Goal: Information Seeking & Learning: Learn about a topic

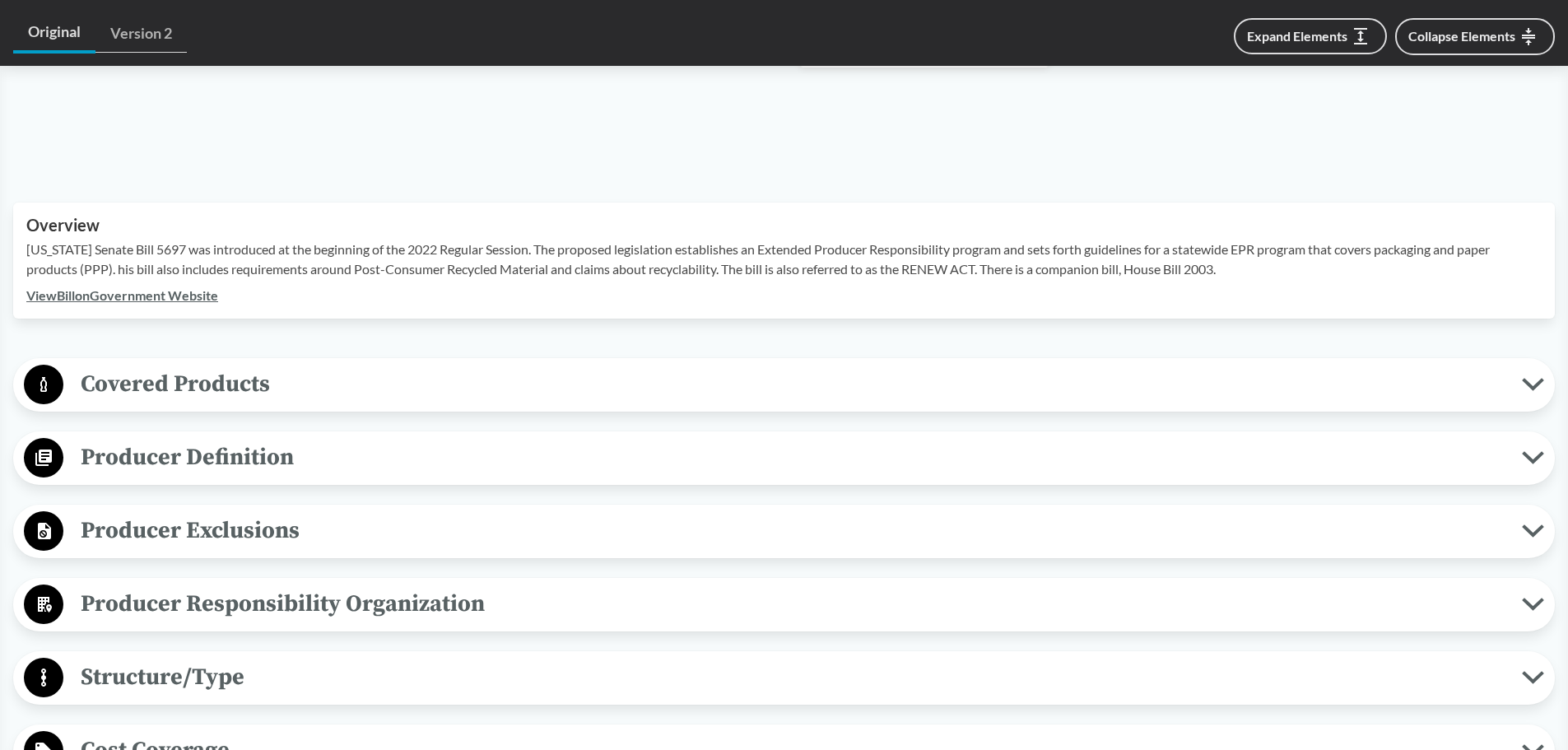
scroll to position [576, 0]
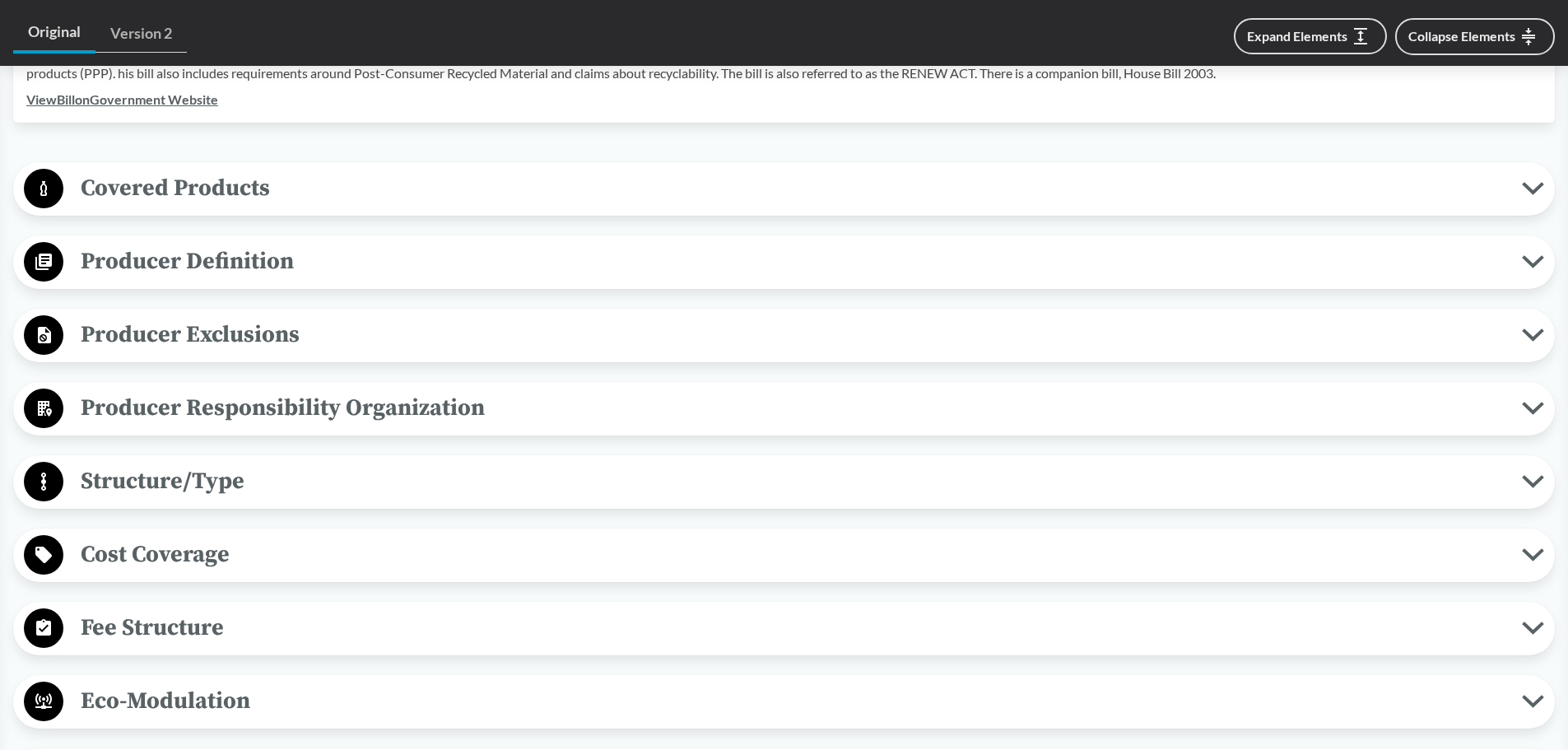
click at [340, 180] on span "Covered Products" at bounding box center [792, 188] width 1458 height 37
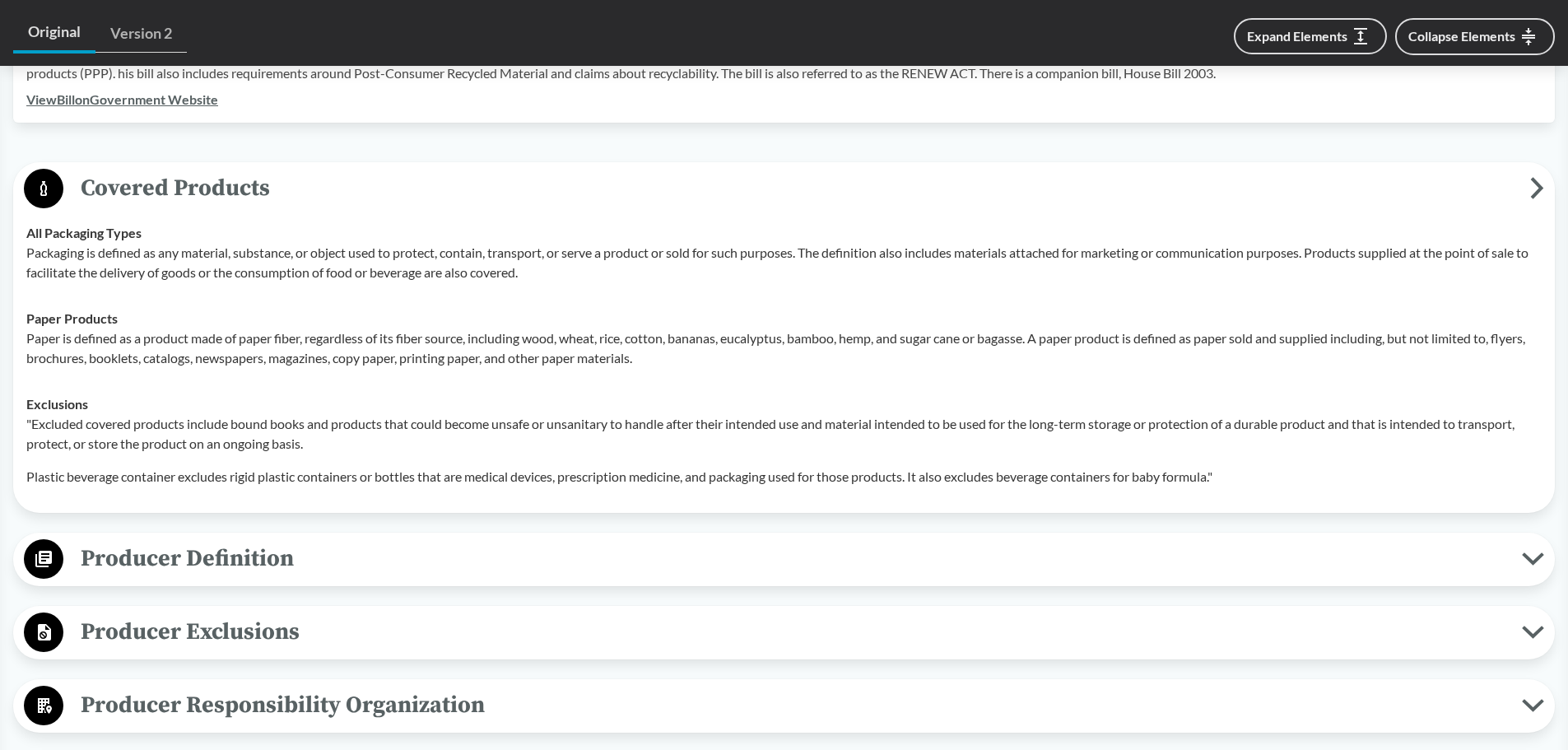
click at [340, 180] on span "Covered Products" at bounding box center [796, 188] width 1467 height 37
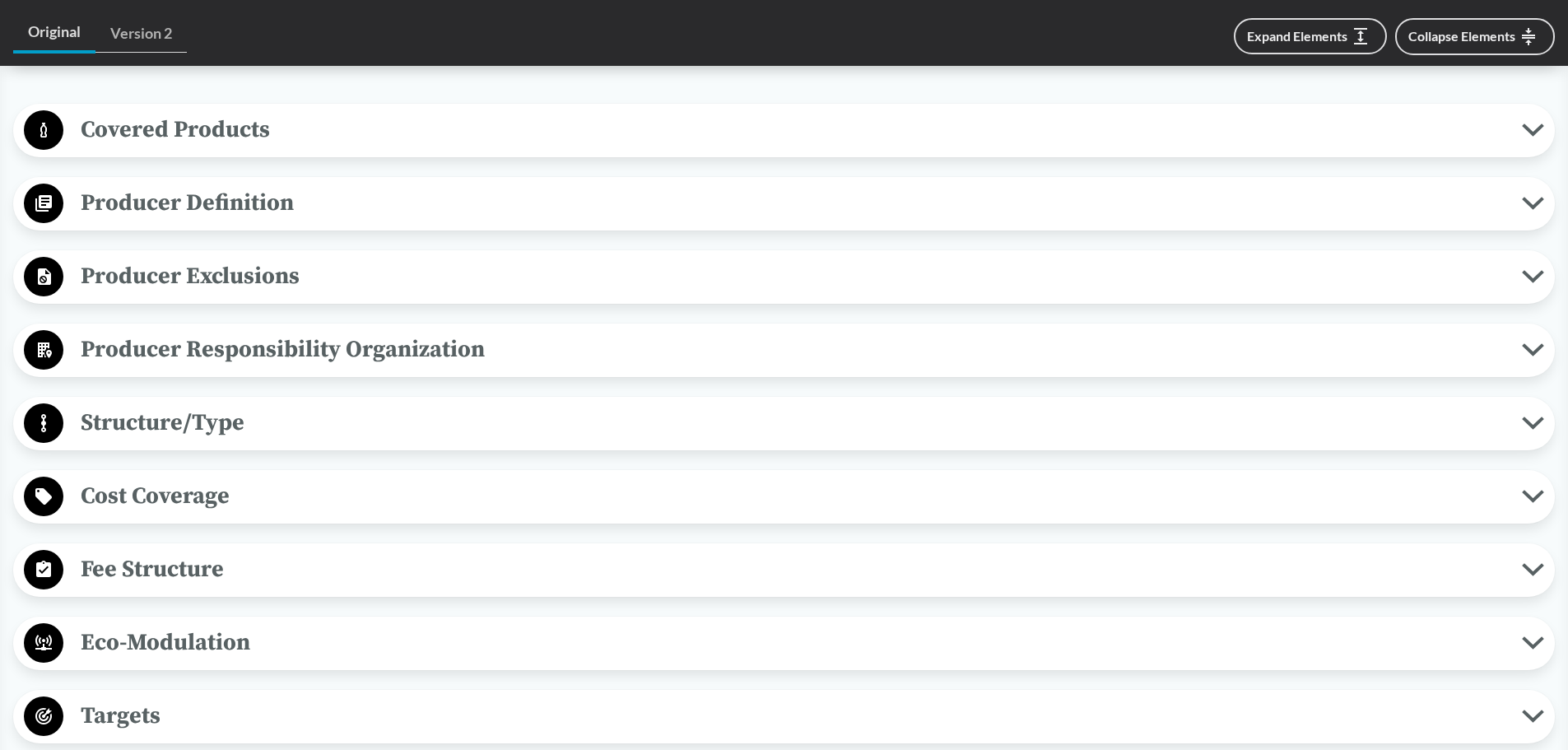
scroll to position [658, 0]
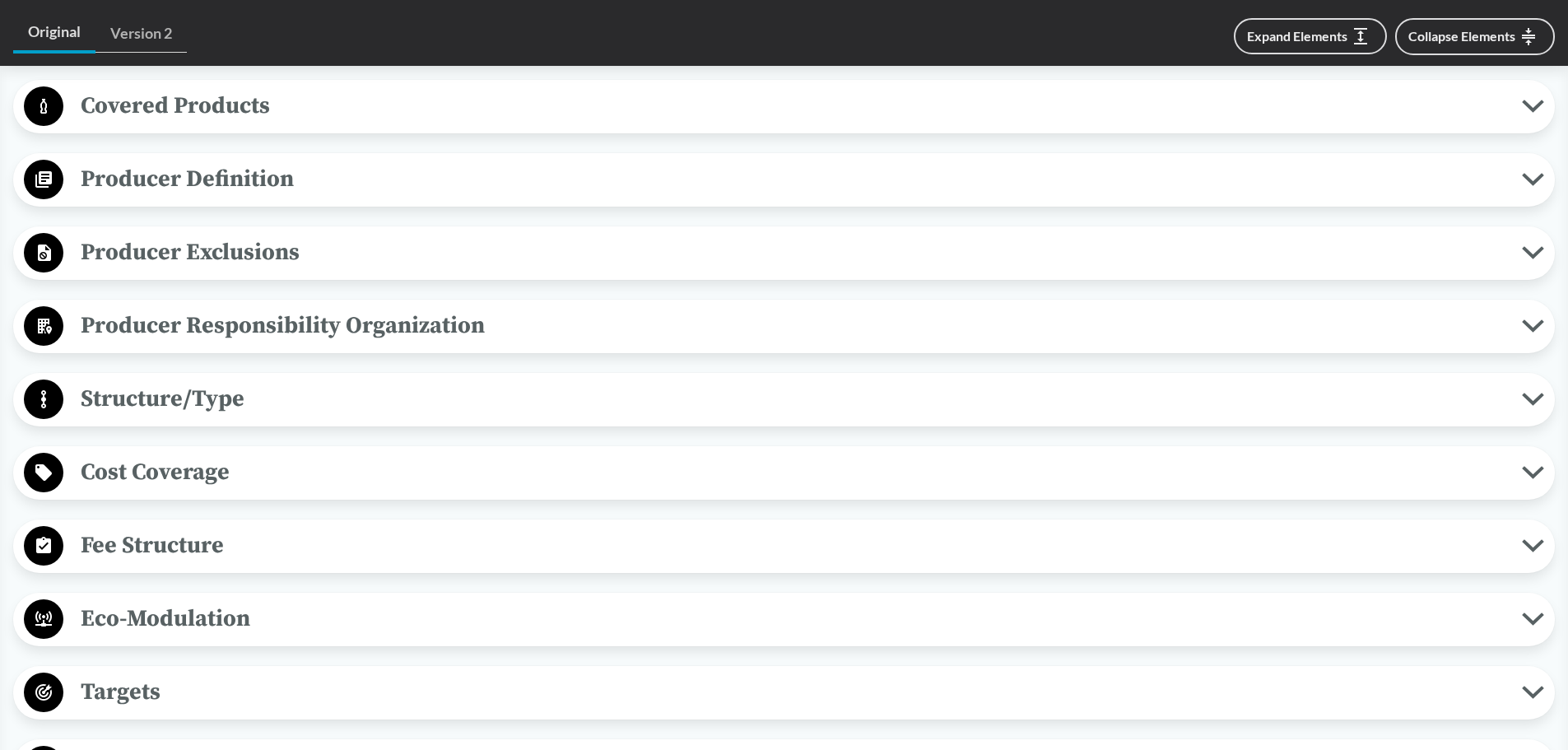
click at [329, 551] on span "Fee Structure" at bounding box center [792, 544] width 1458 height 37
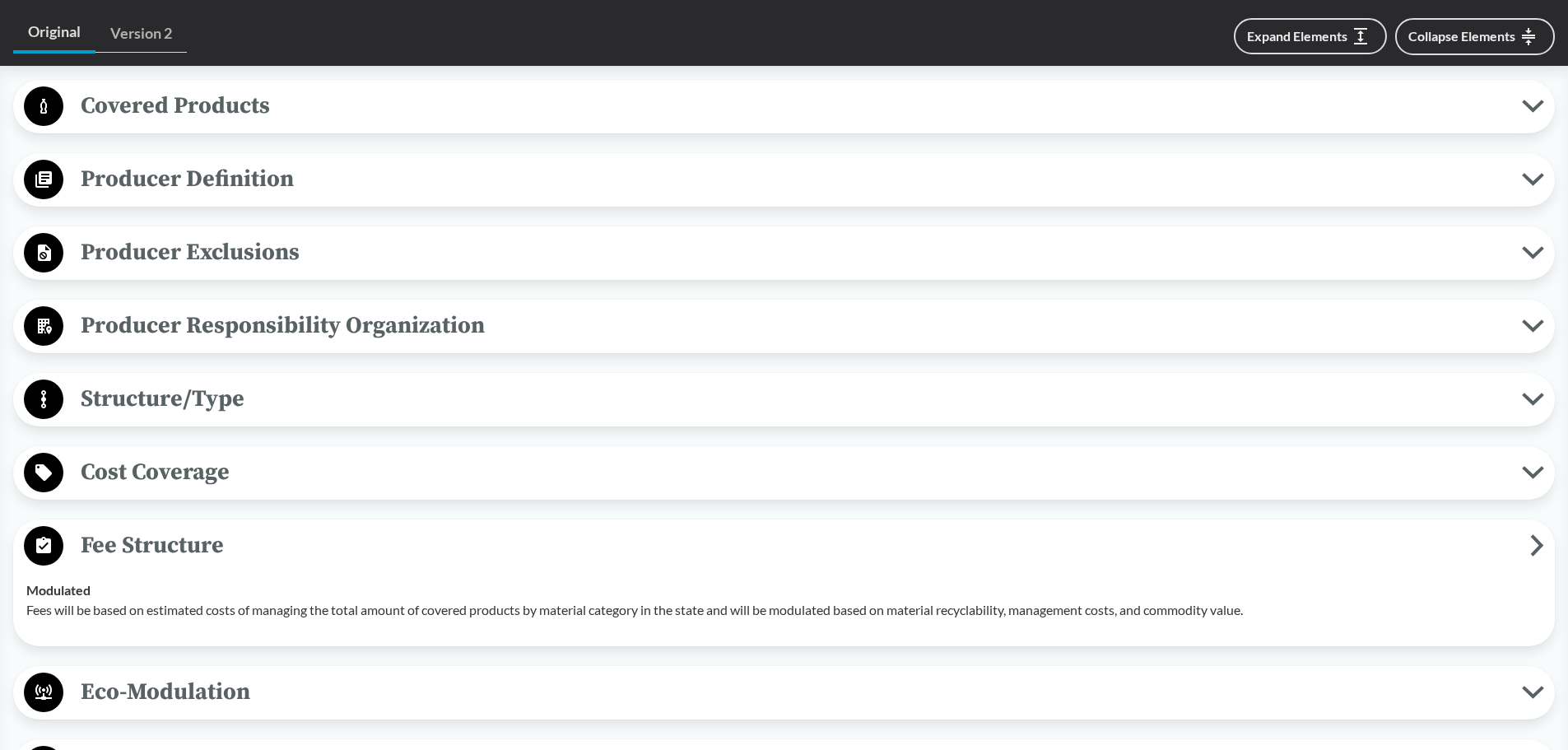
scroll to position [741, 0]
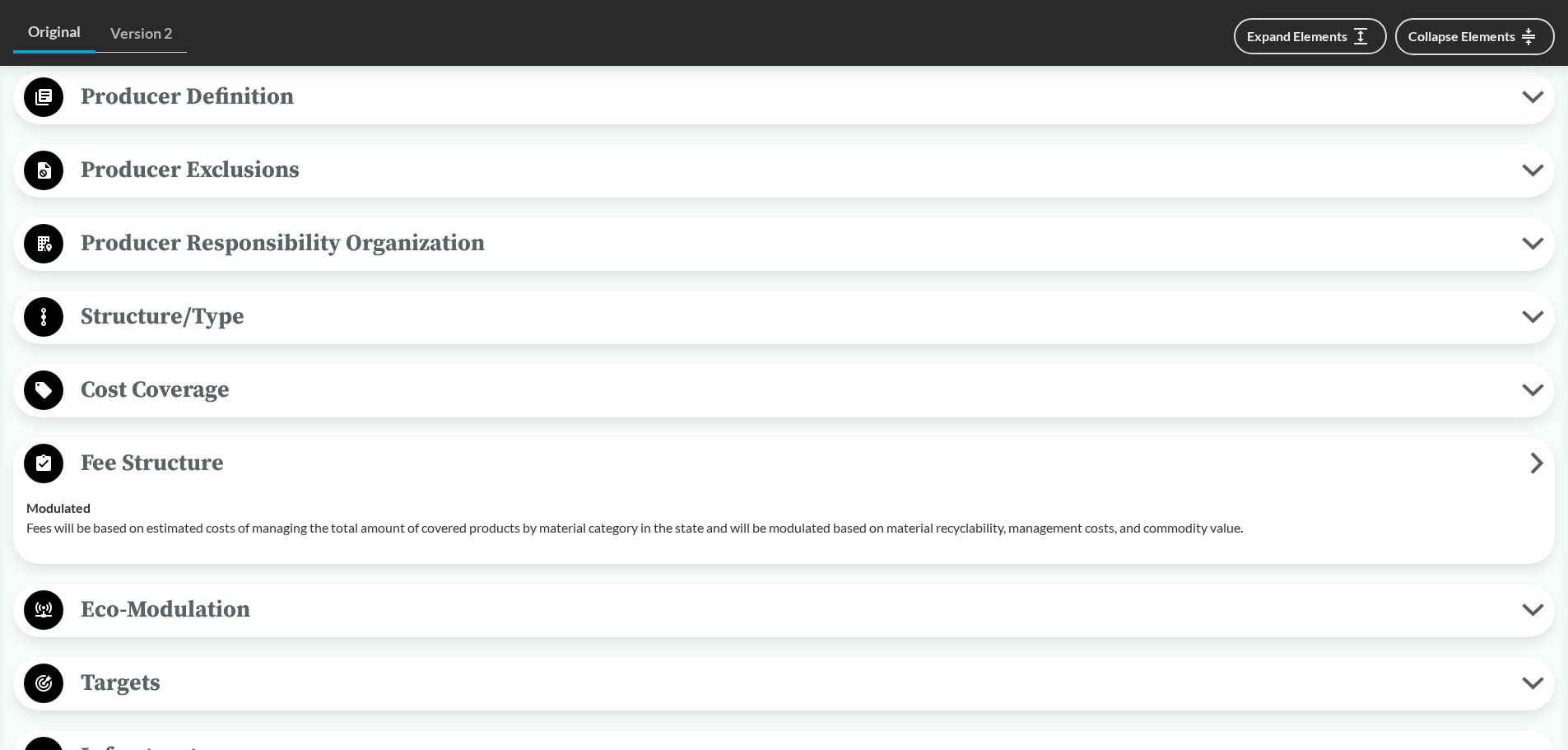
click at [339, 401] on span "Cost Coverage" at bounding box center [792, 389] width 1458 height 37
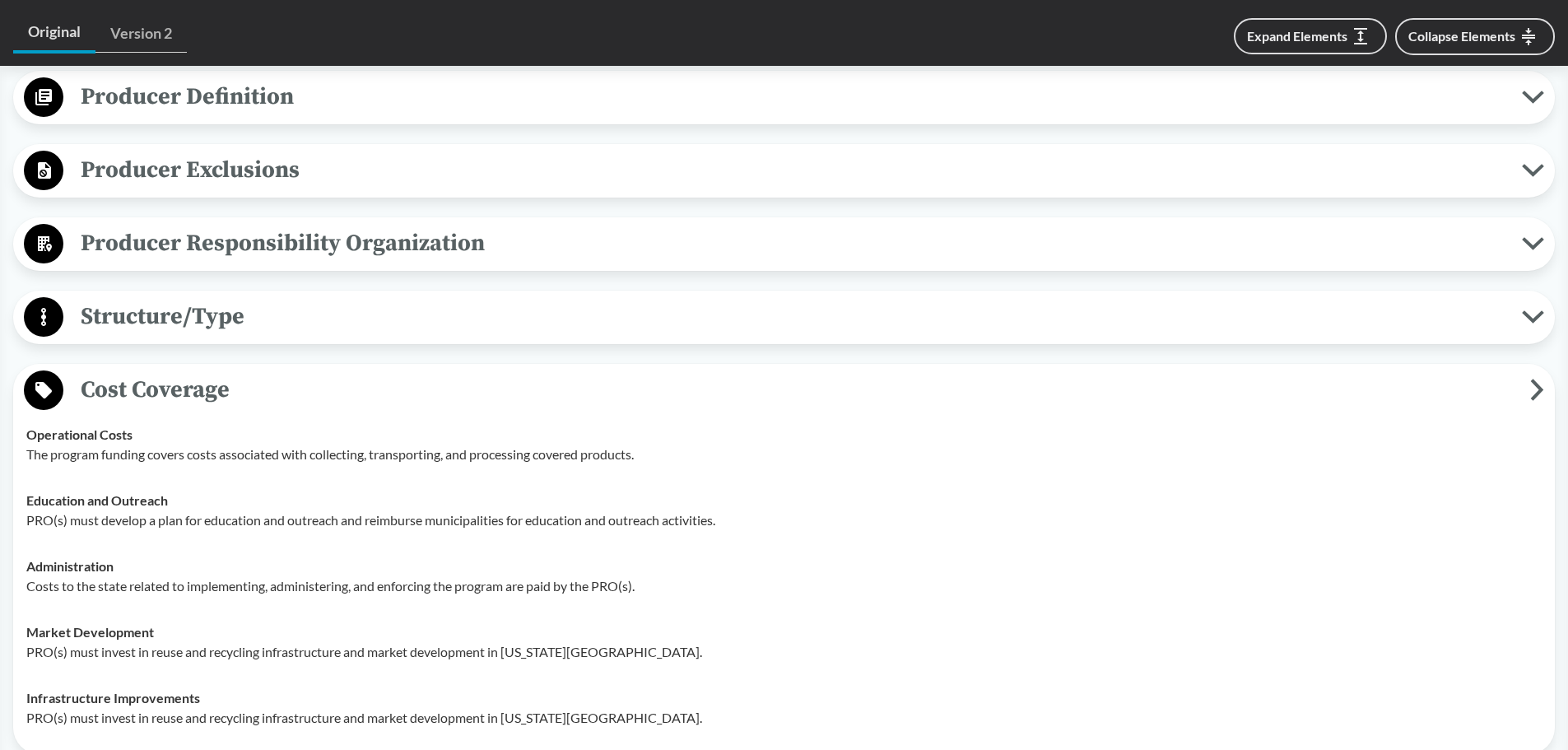
click at [338, 390] on span "Cost Coverage" at bounding box center [796, 389] width 1467 height 37
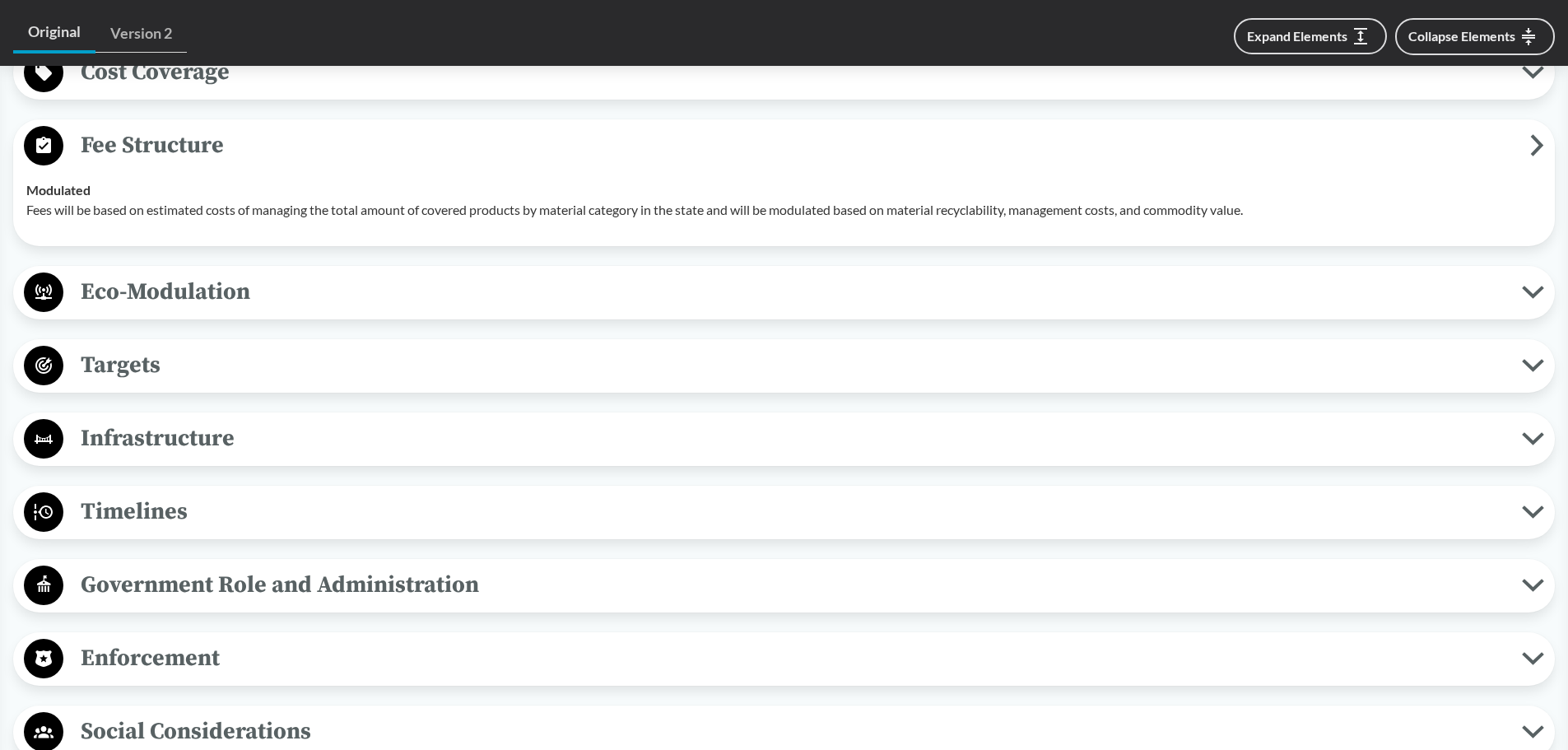
scroll to position [1070, 0]
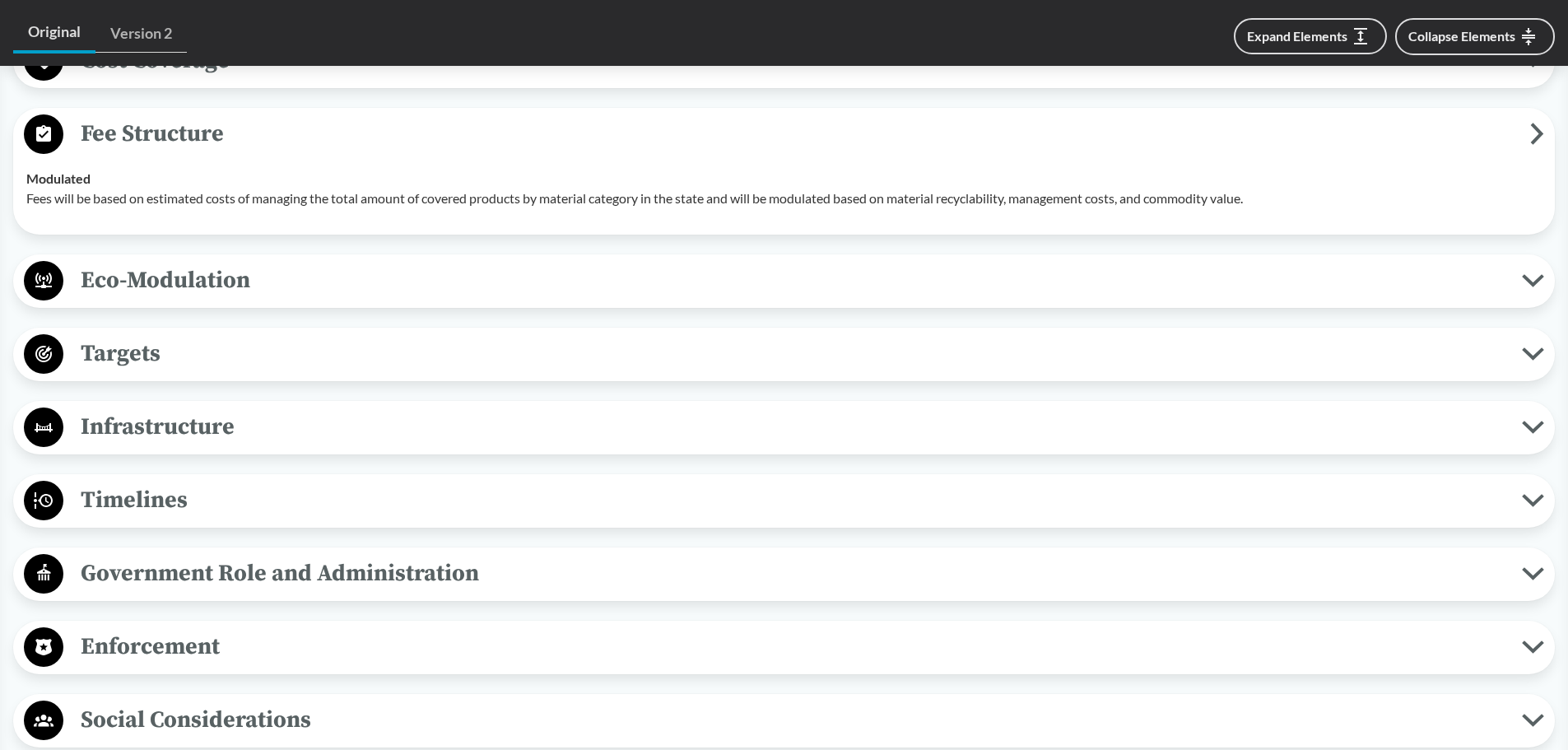
click at [246, 503] on span "Timelines" at bounding box center [792, 499] width 1458 height 37
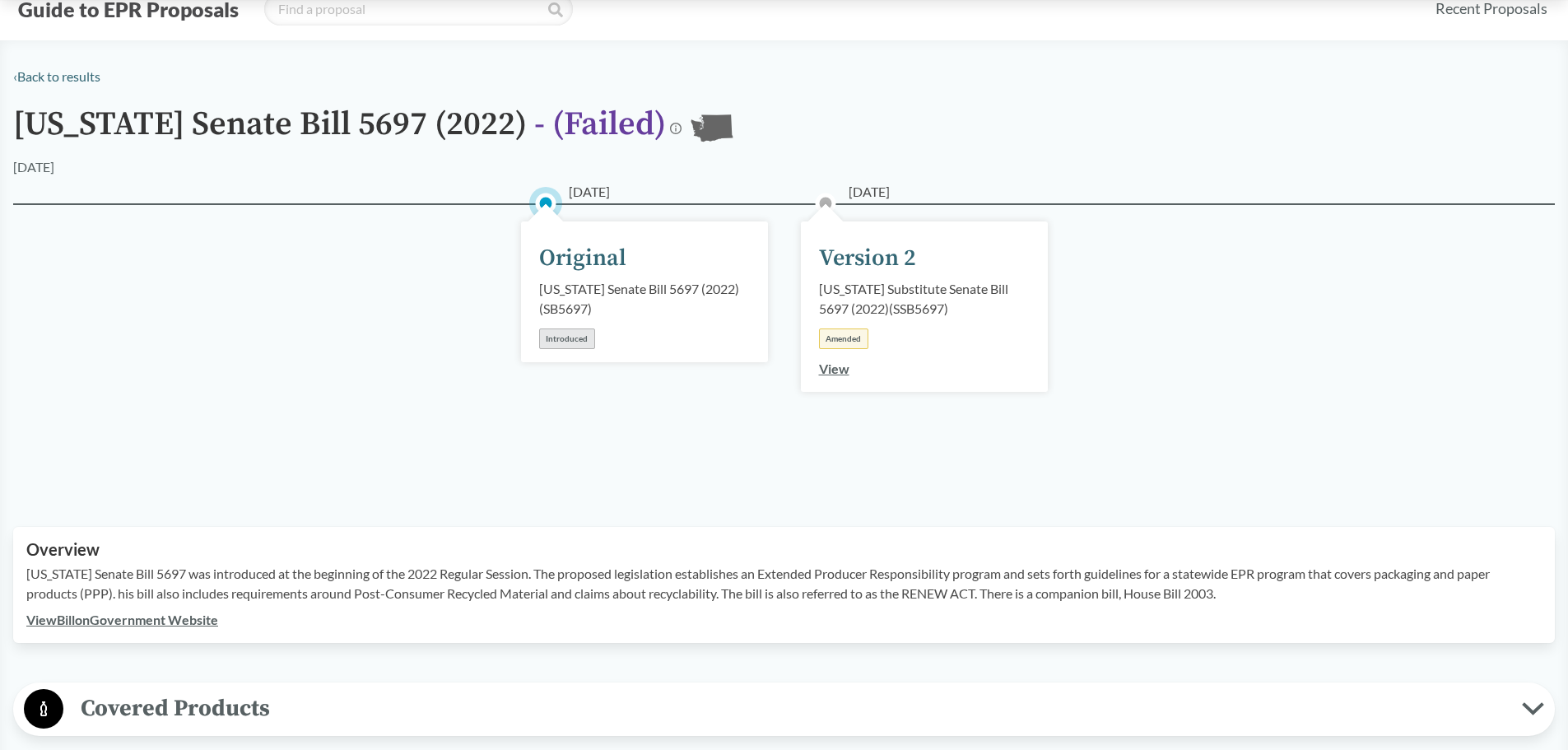
scroll to position [82, 0]
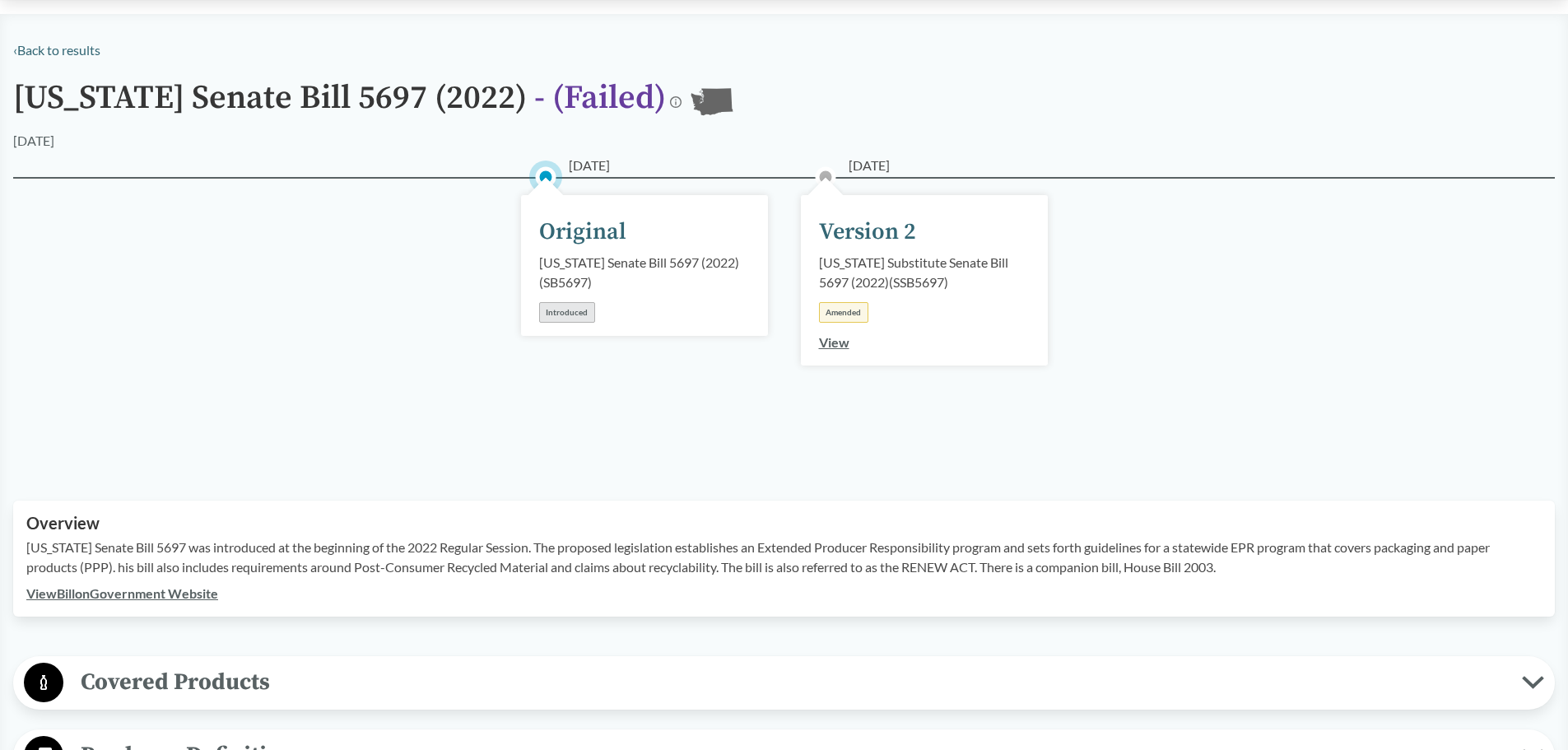
click at [206, 586] on link "View Bill on Government Website" at bounding box center [122, 593] width 192 height 16
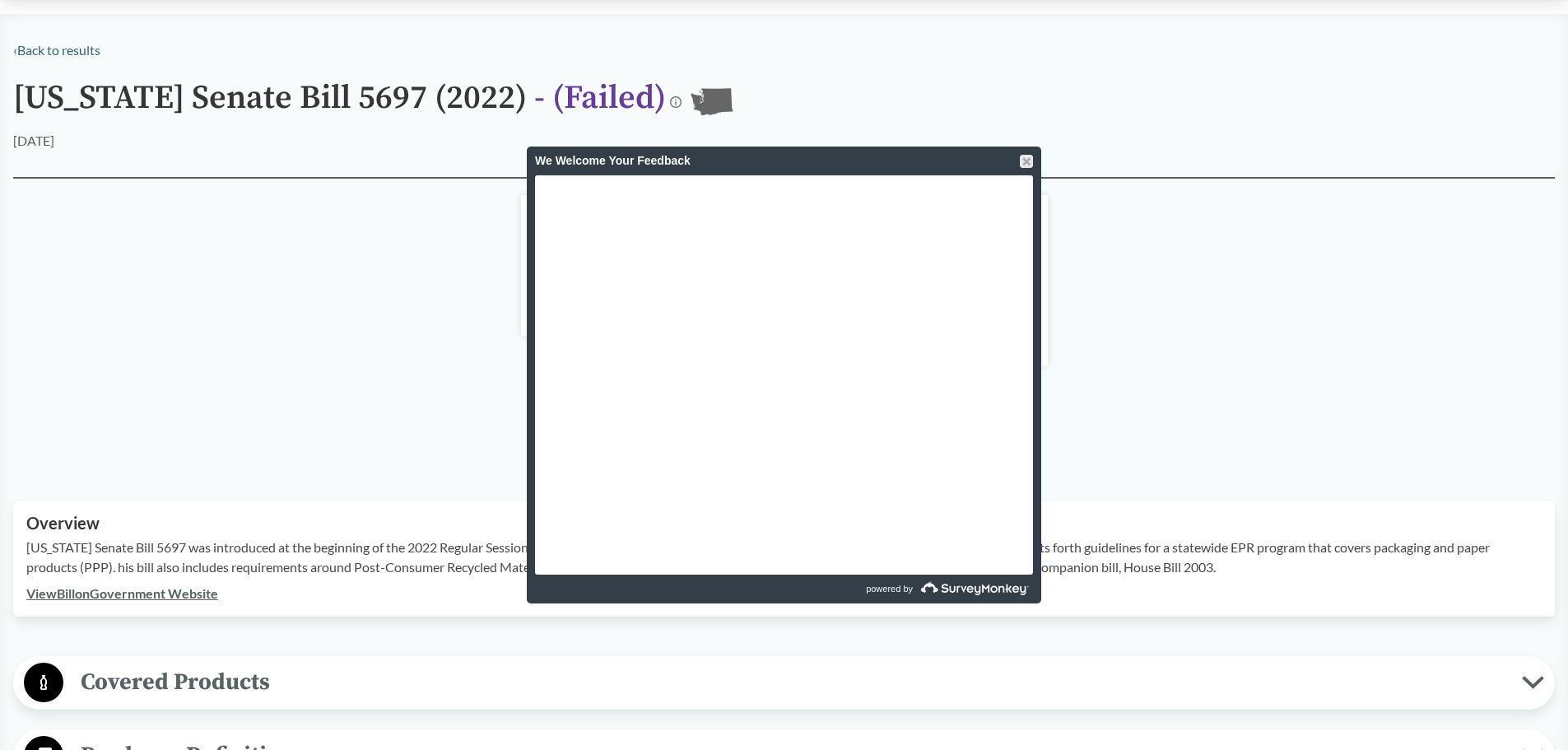
drag, startPoint x: 1023, startPoint y: 159, endPoint x: 920, endPoint y: 178, distance: 104.7
click at [1024, 159] on div at bounding box center [1026, 161] width 13 height 13
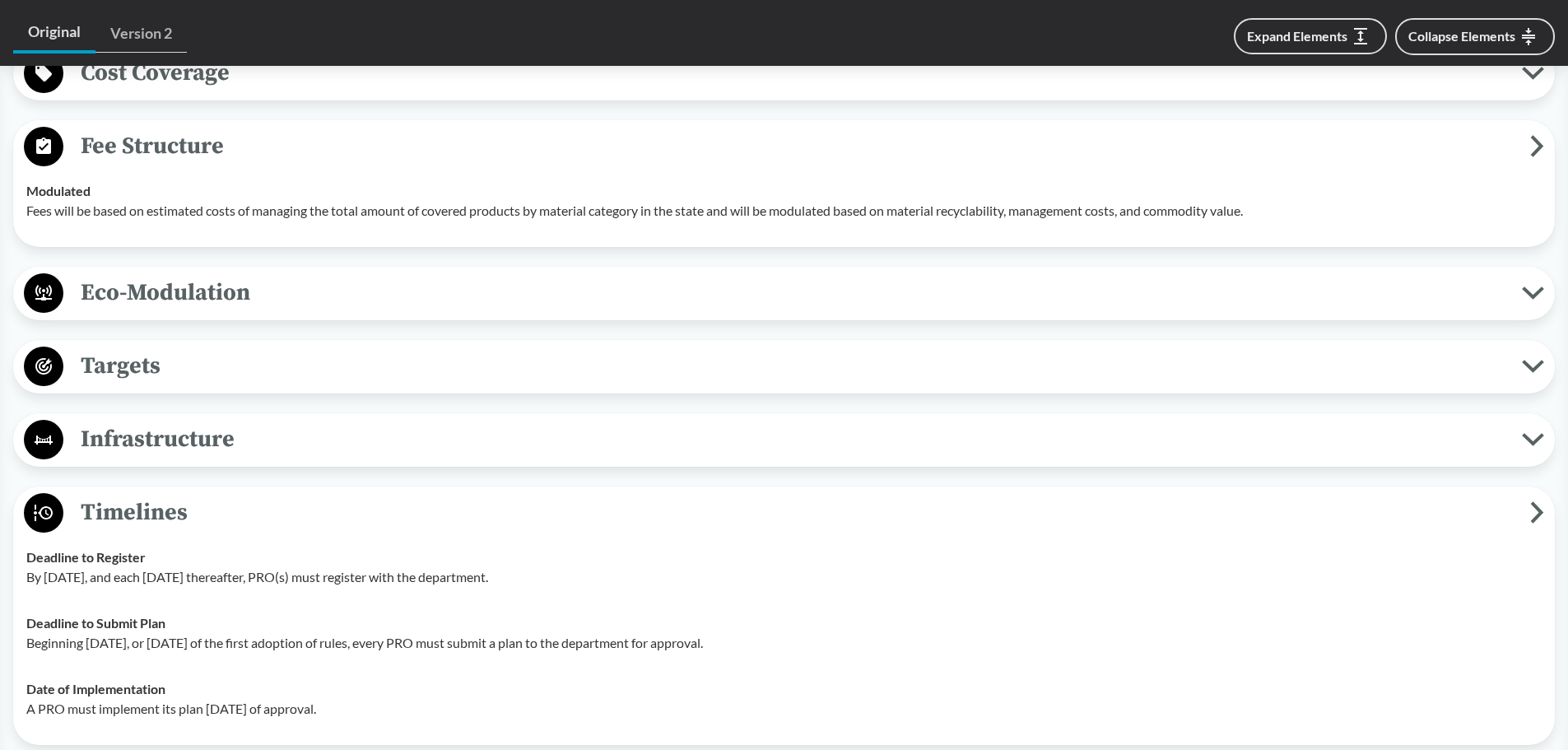
scroll to position [1070, 0]
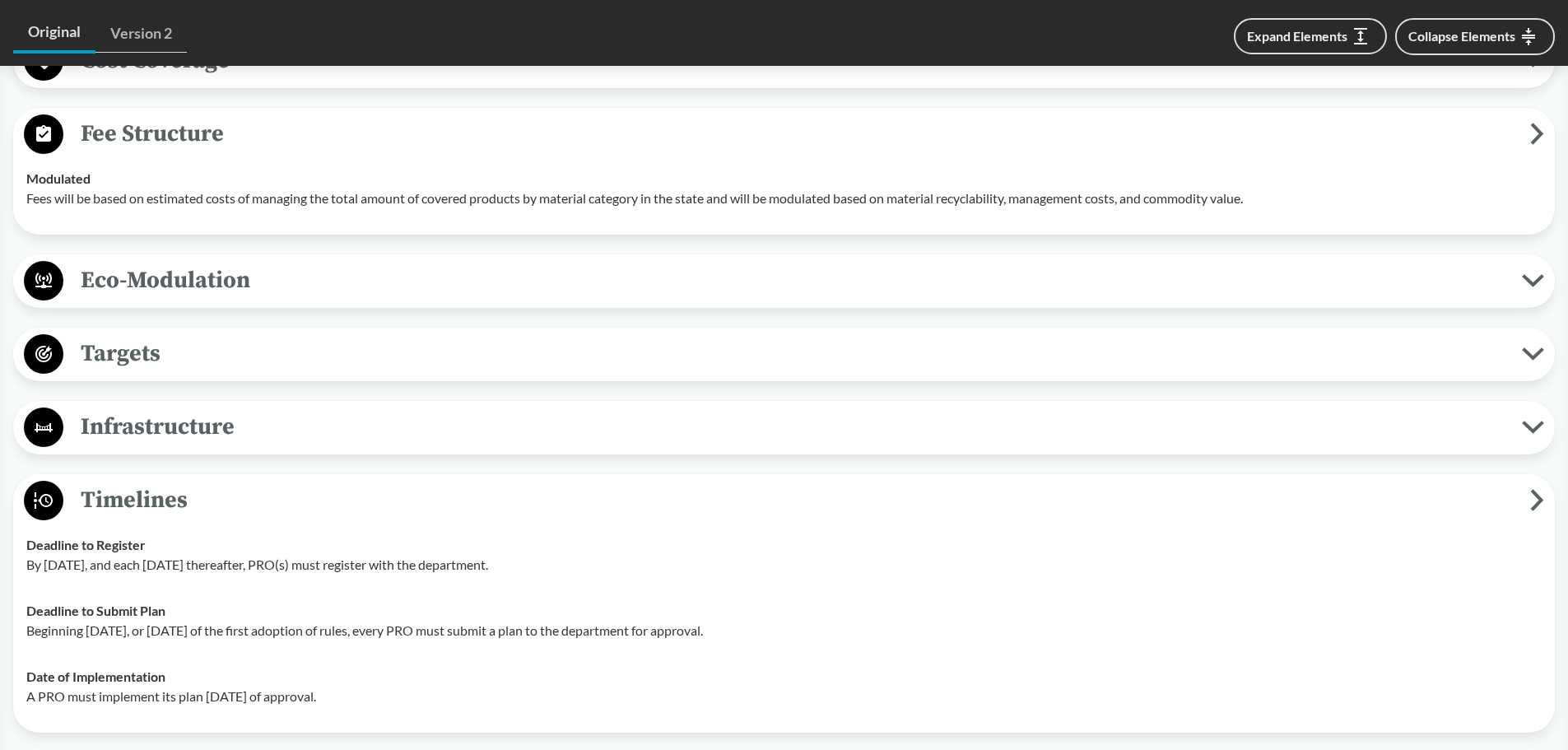
click at [263, 374] on button "Targets" at bounding box center [784, 355] width 1530 height 42
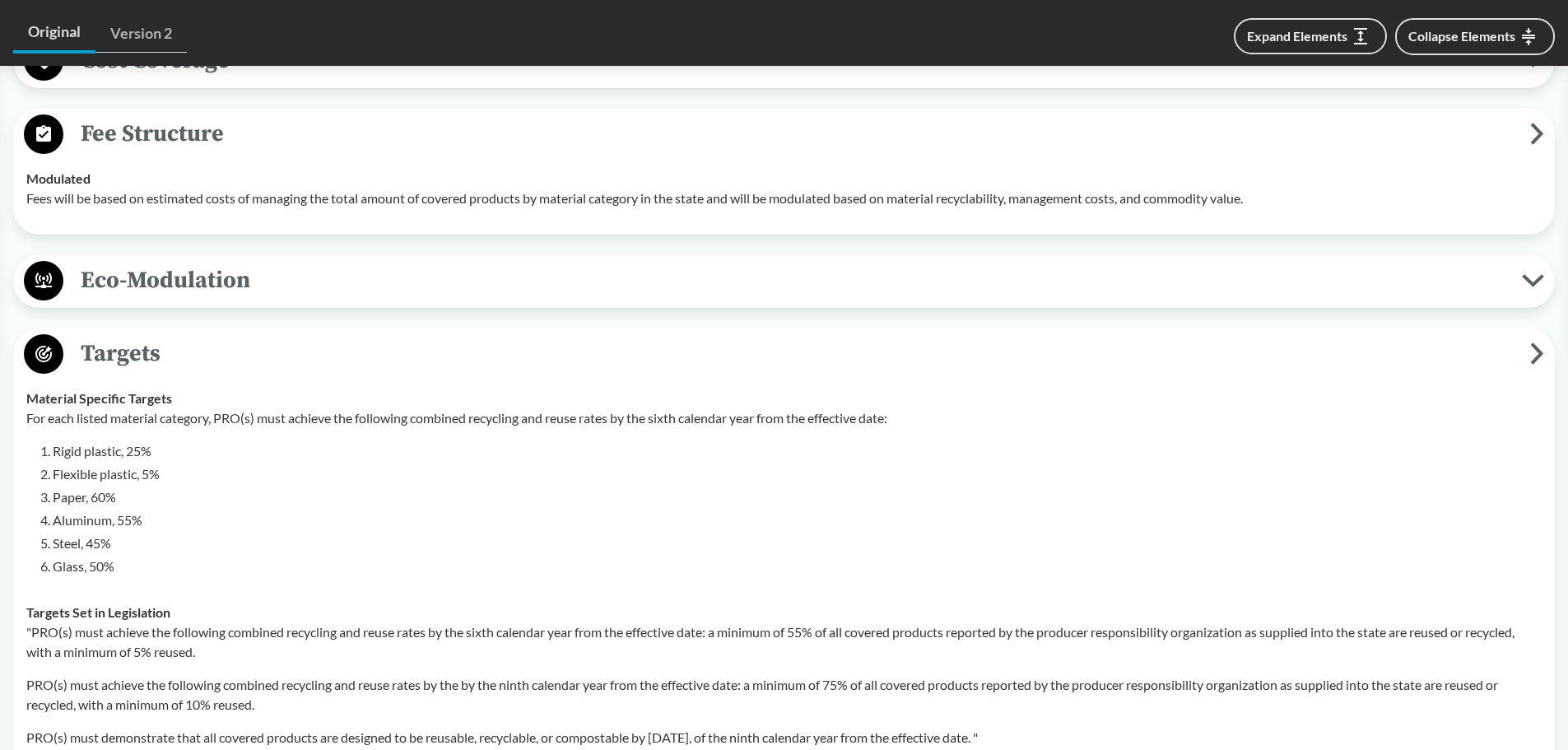
click at [275, 367] on span "Targets" at bounding box center [796, 353] width 1467 height 37
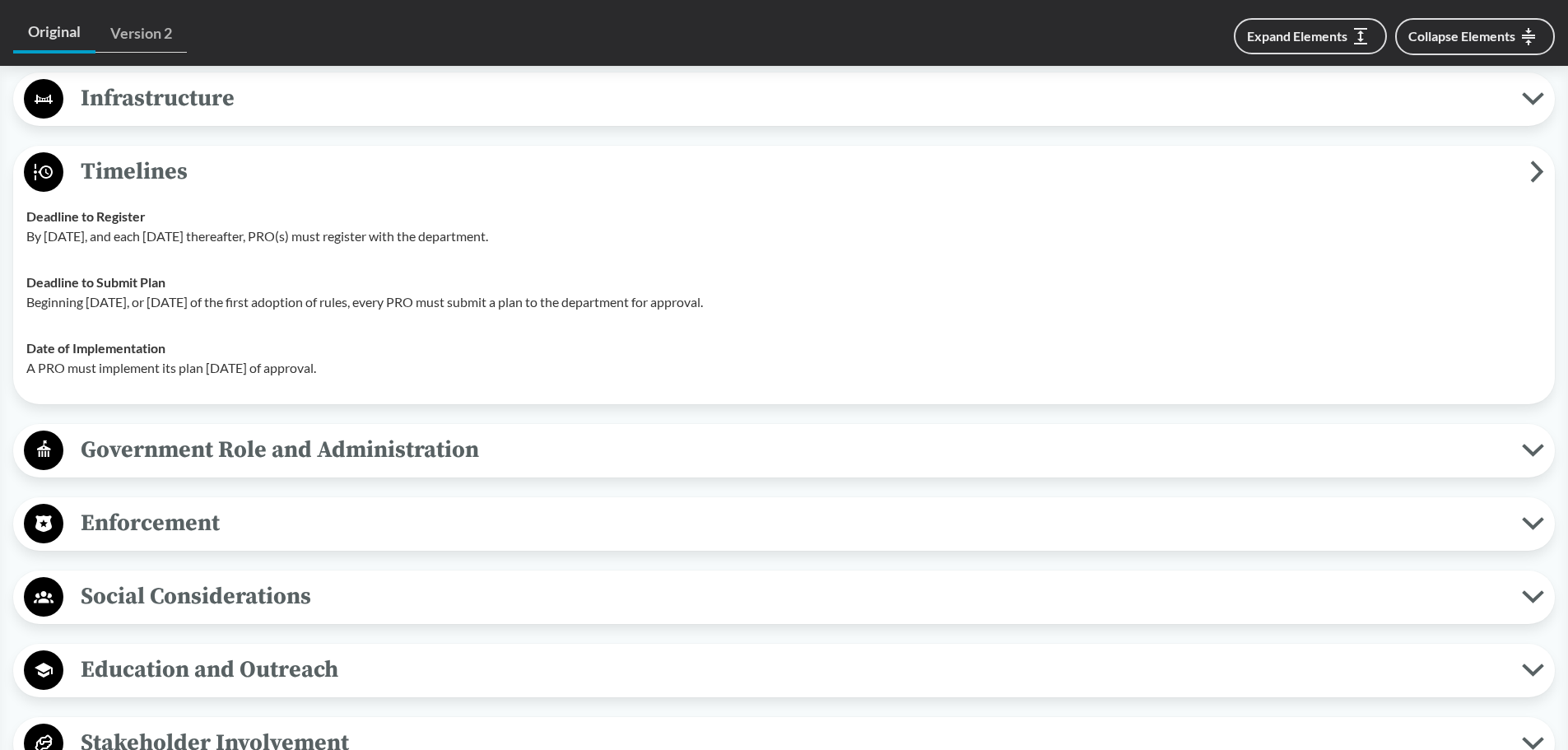
scroll to position [1399, 0]
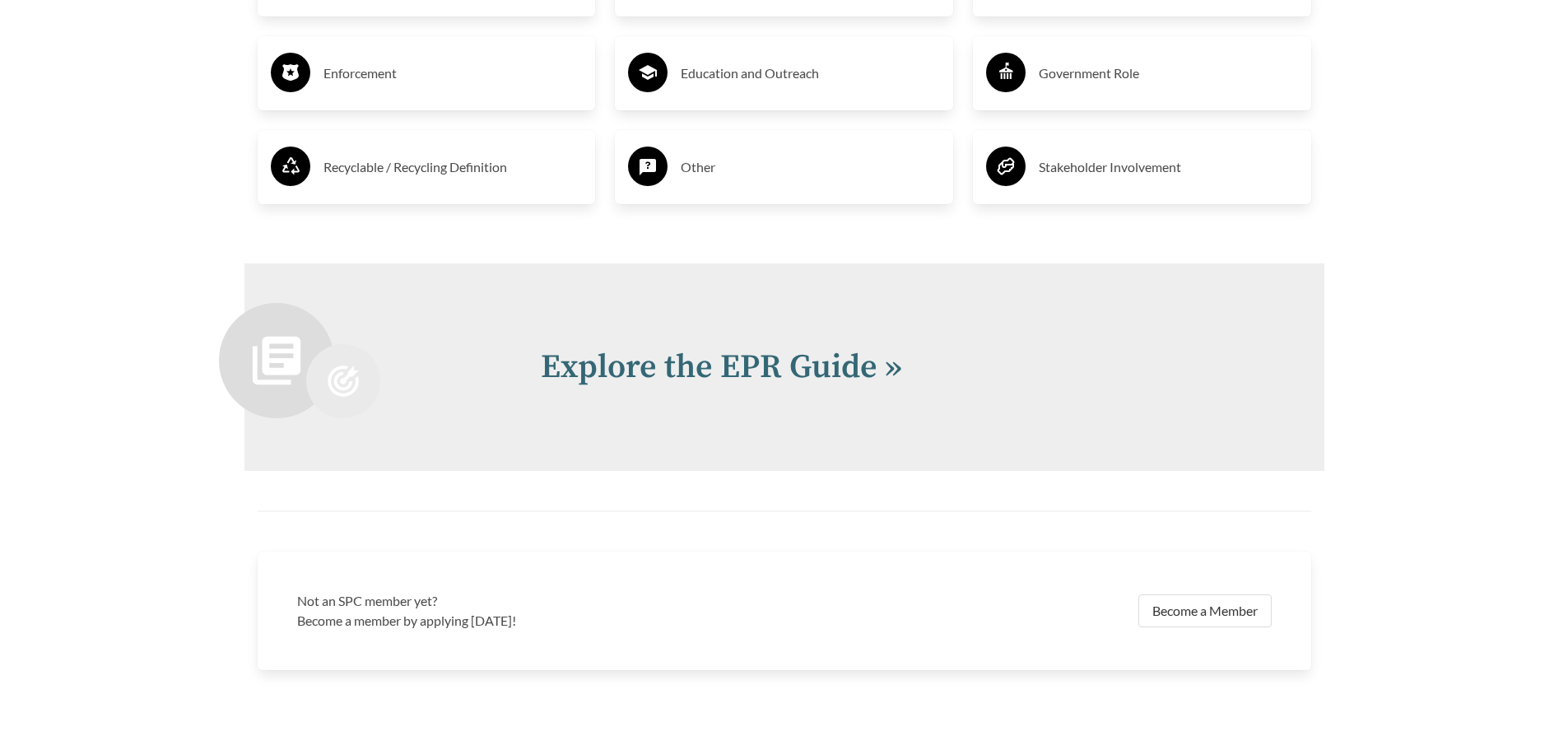
scroll to position [3633, 0]
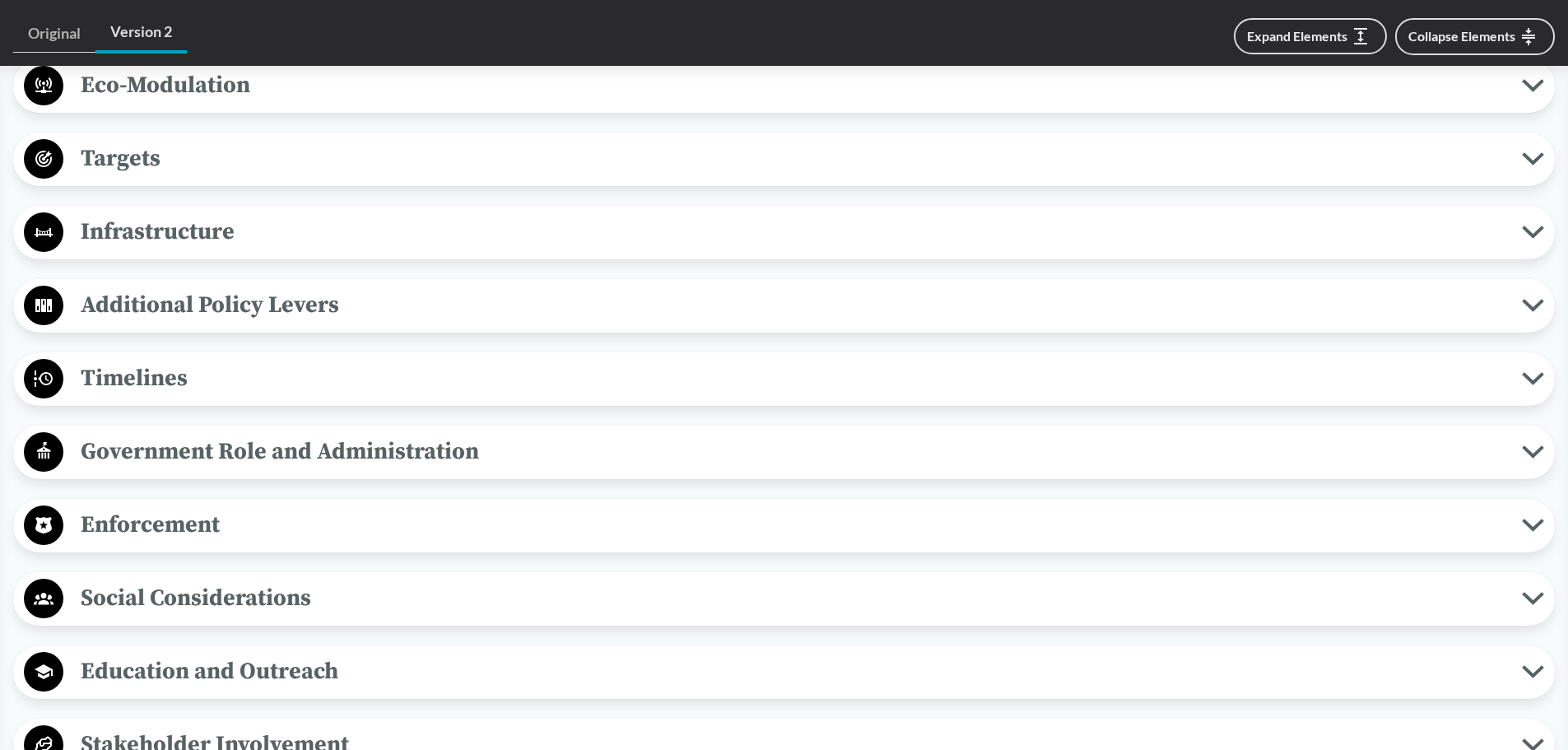
click at [352, 380] on span "Timelines" at bounding box center [792, 377] width 1458 height 37
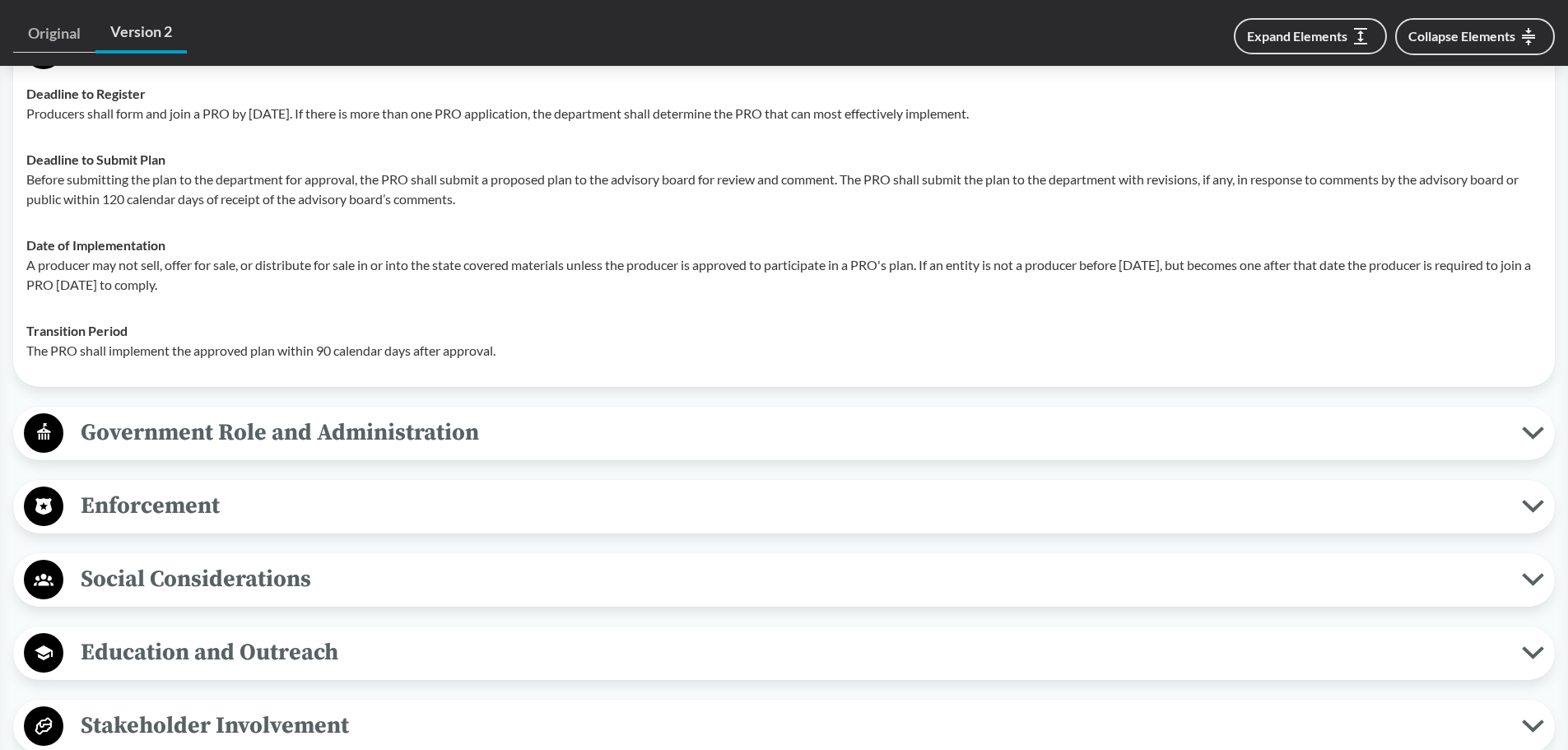
scroll to position [1481, 0]
